Goal: Information Seeking & Learning: Check status

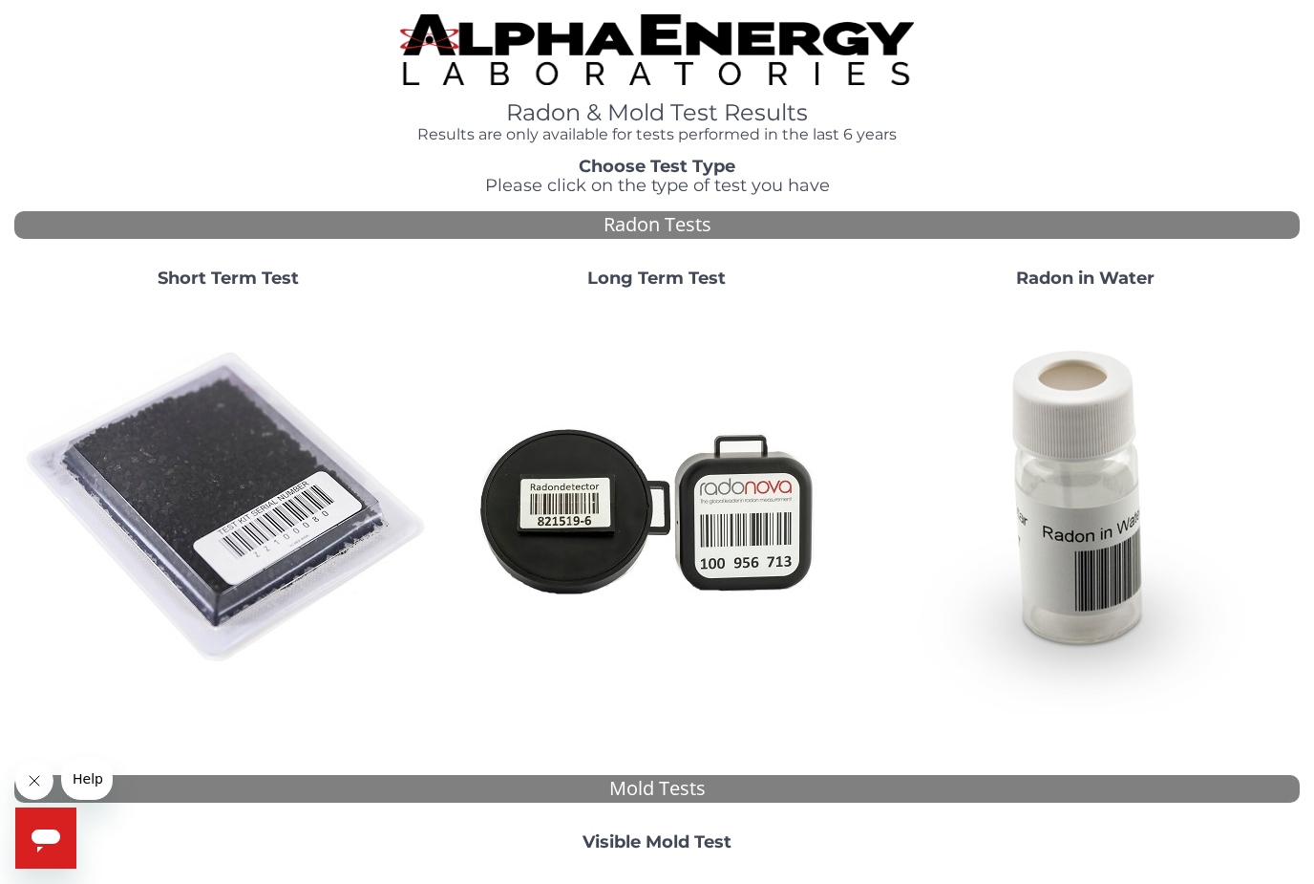
click at [229, 484] on img at bounding box center [228, 508] width 411 height 411
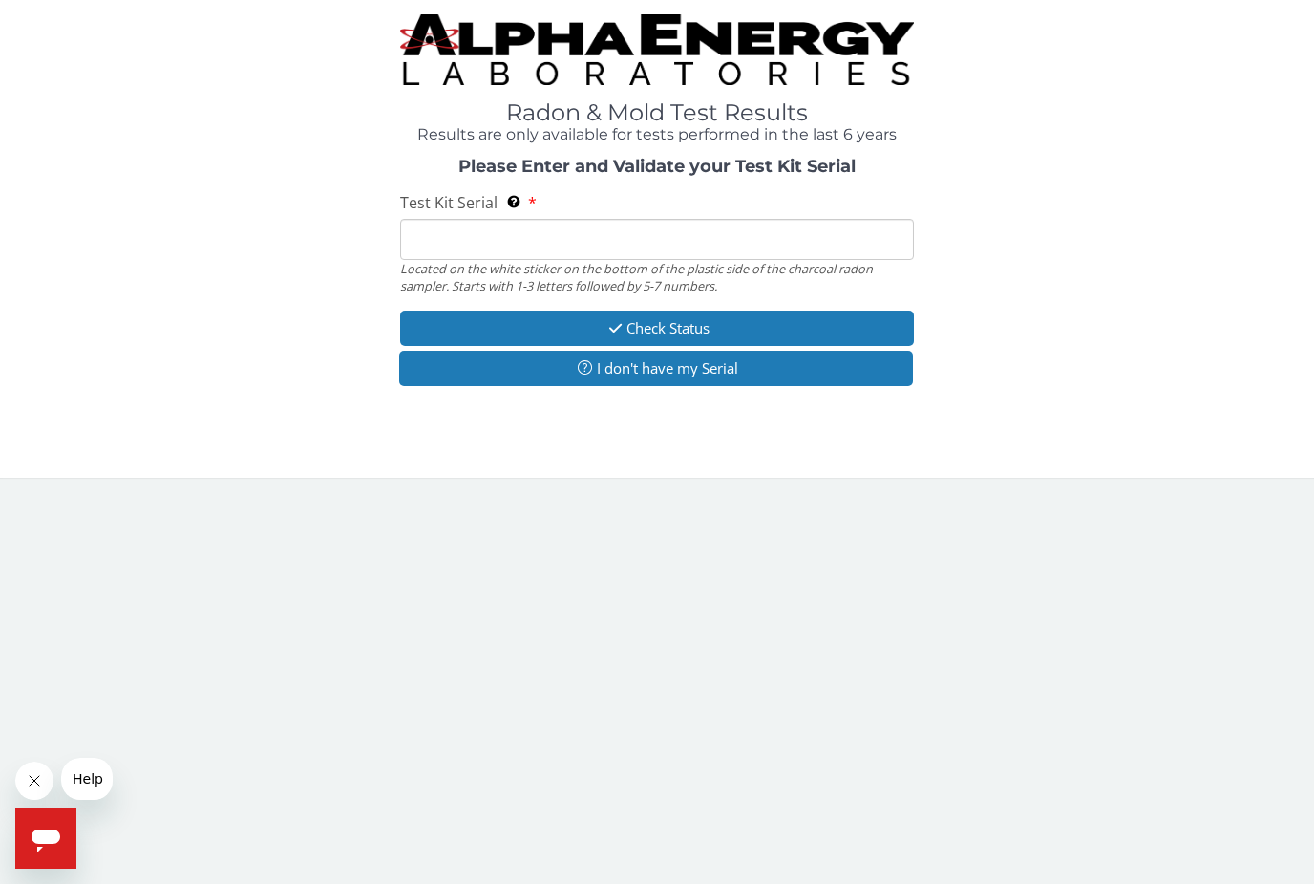
click at [748, 329] on button "Check Status" at bounding box center [657, 327] width 514 height 35
click at [729, 315] on button "Check Status" at bounding box center [657, 327] width 514 height 35
click at [752, 372] on button "I don't have my Serial" at bounding box center [656, 368] width 514 height 35
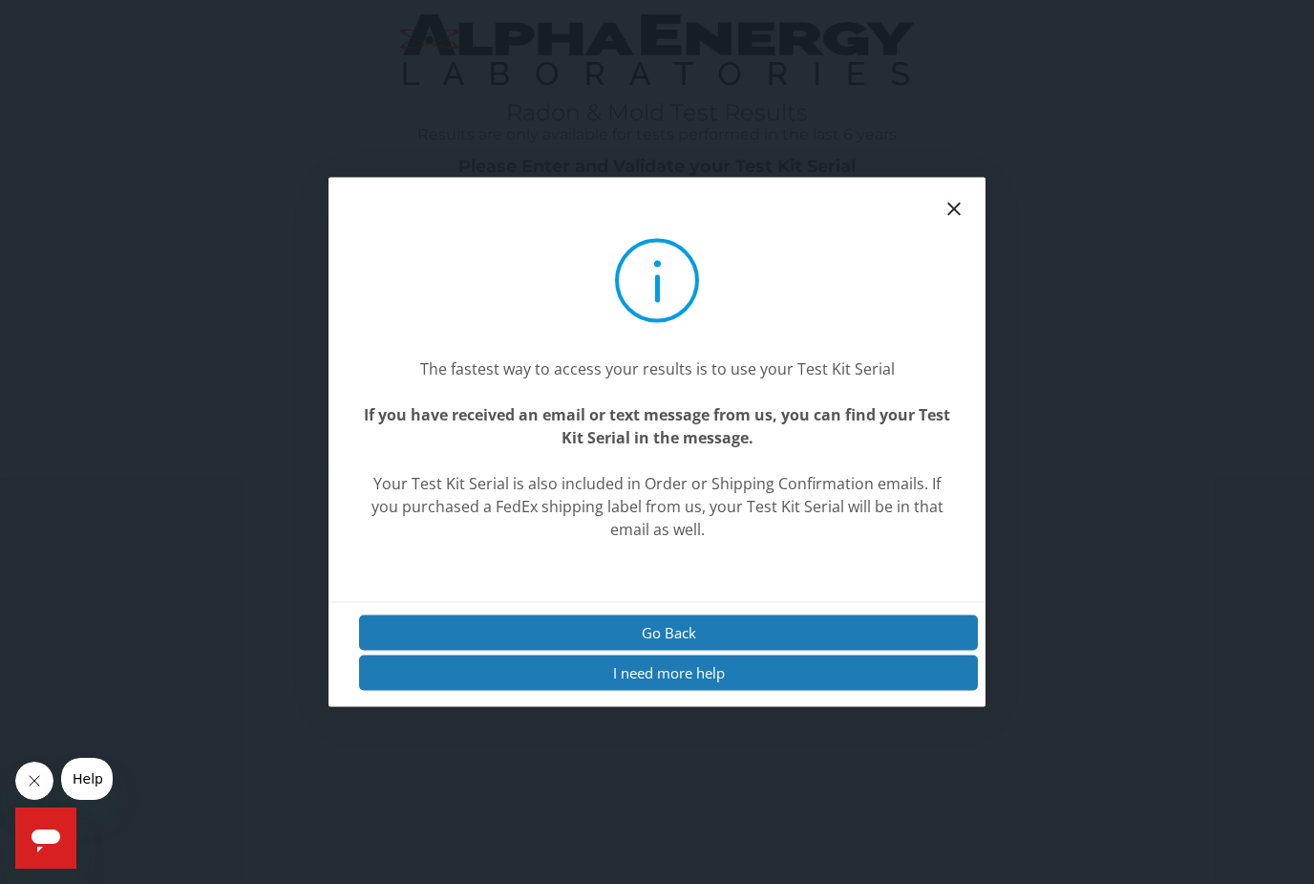
click at [722, 650] on button "Go Back" at bounding box center [668, 631] width 619 height 35
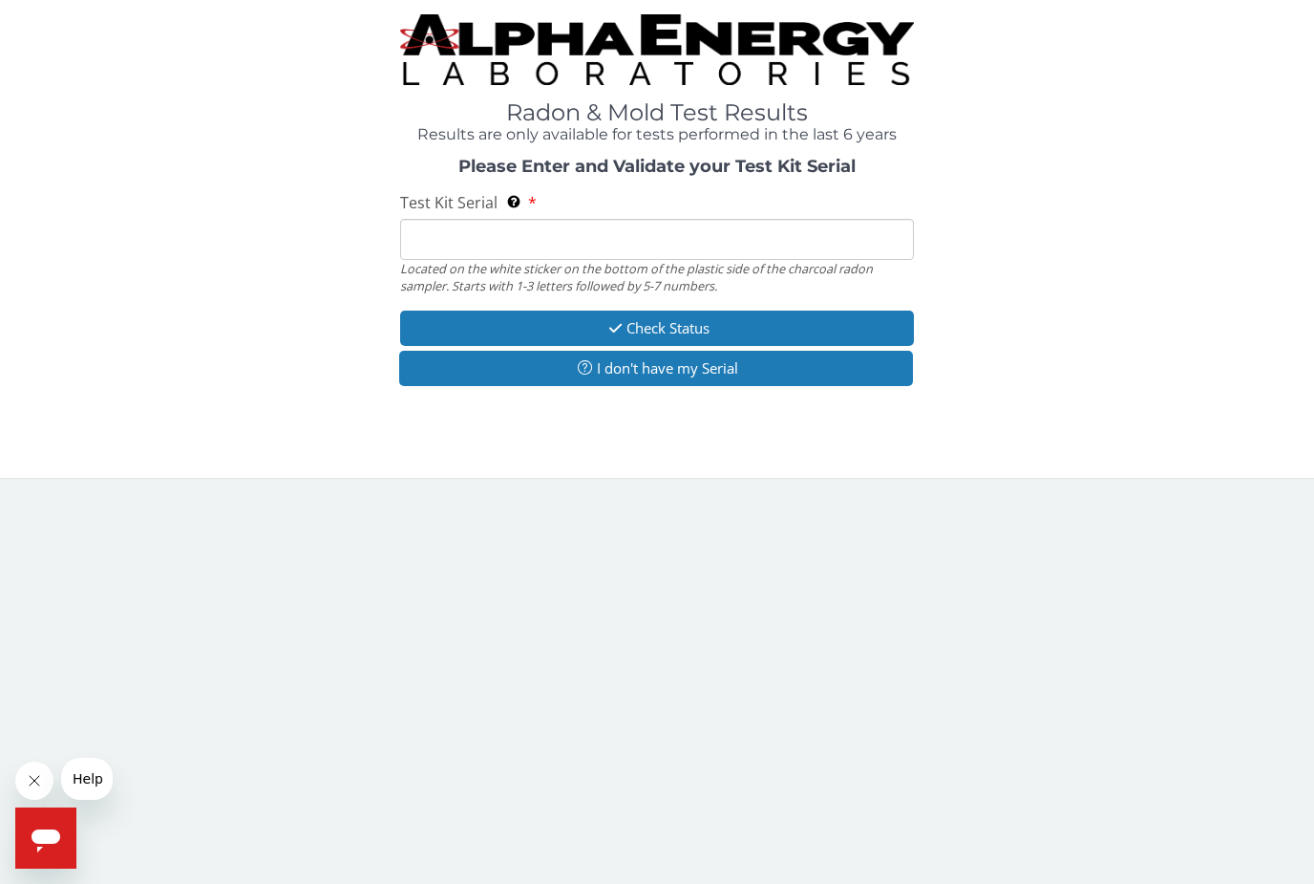
click at [462, 237] on input "Test Kit Serial Located on the white sticker on the bottom of the plastic side …" at bounding box center [657, 239] width 514 height 41
paste input "AA769489"
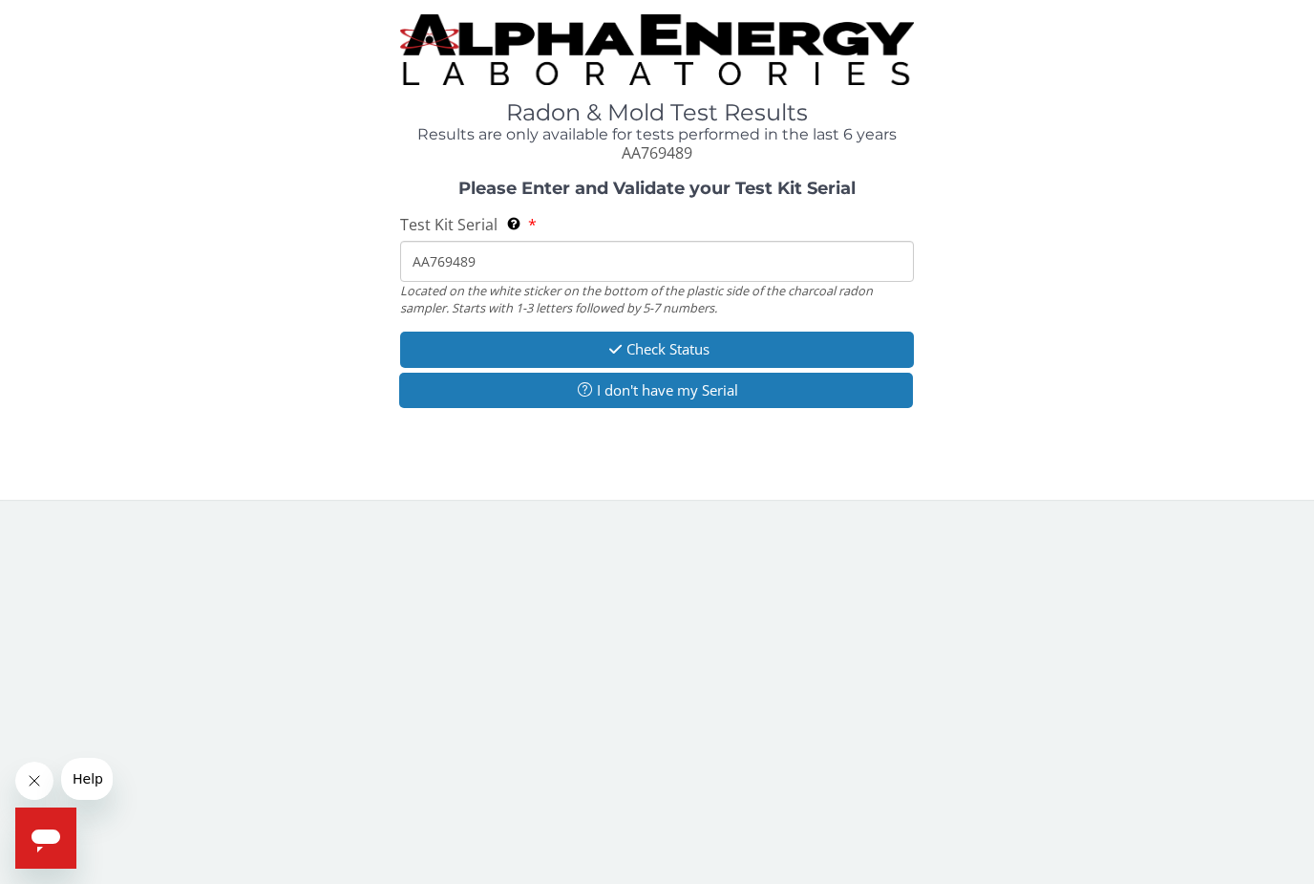
type input "AA769489"
click at [717, 343] on button "Check Status" at bounding box center [657, 348] width 514 height 35
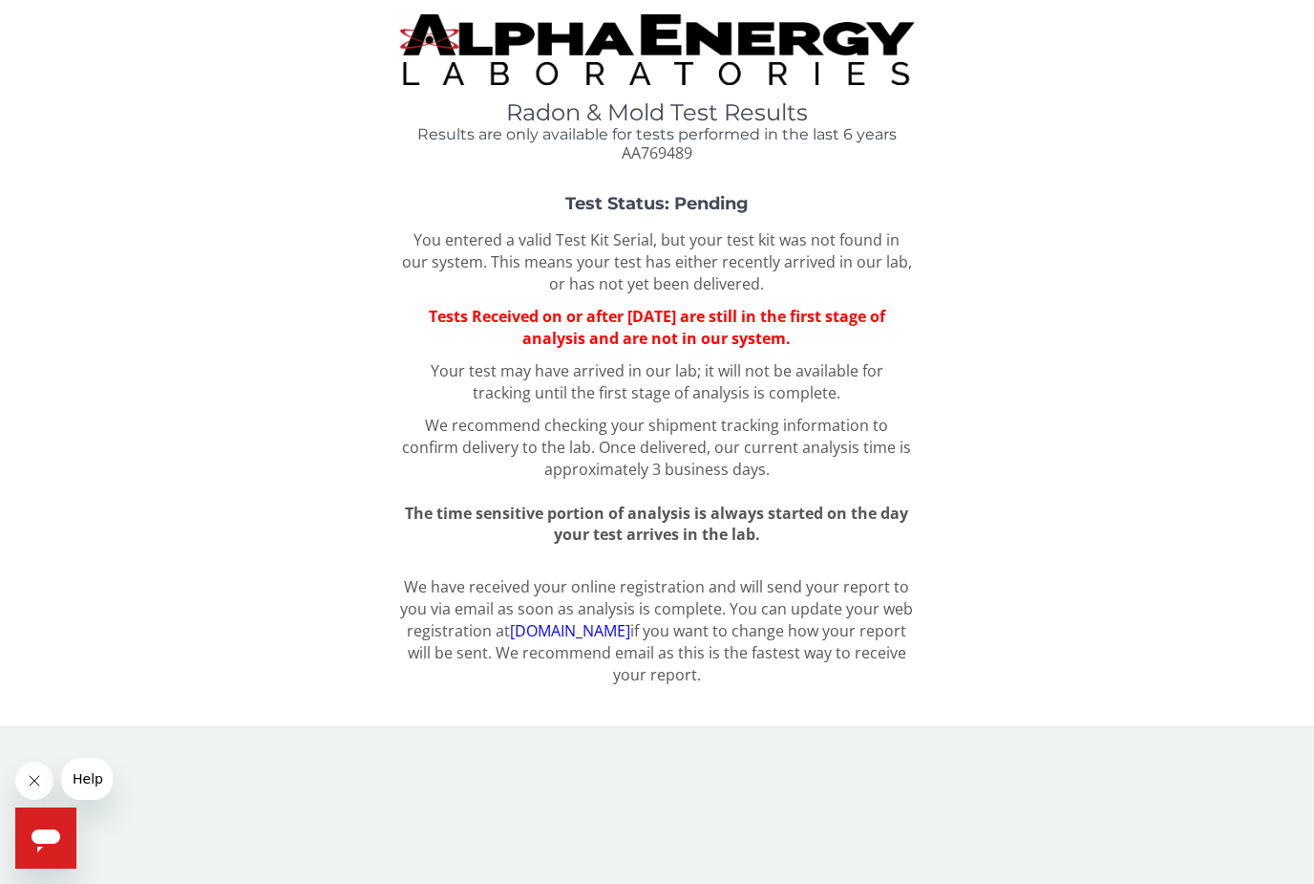
click at [619, 620] on link "[DOMAIN_NAME]" at bounding box center [570, 630] width 120 height 21
